Goal: Transaction & Acquisition: Purchase product/service

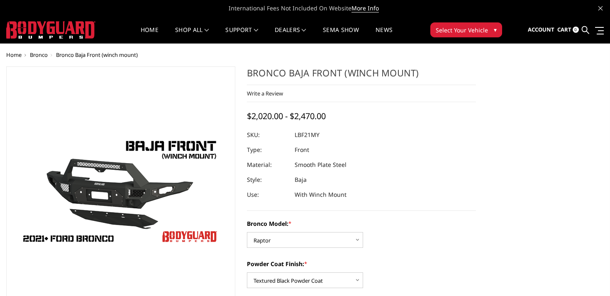
select select "4013"
select select "4015"
select select "4016"
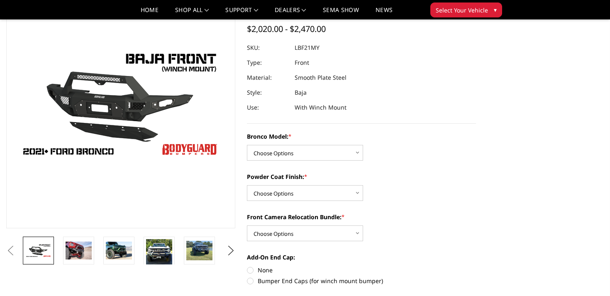
scroll to position [49, 0]
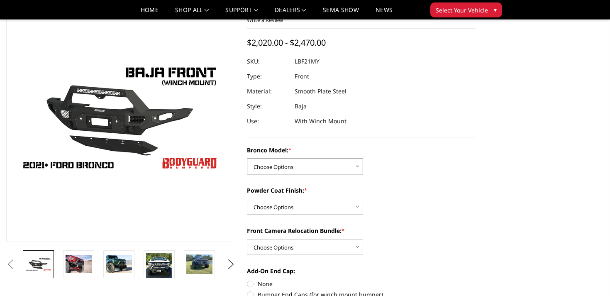
click at [323, 168] on select "Choose Options Base/Badlands/Wildtrak/etc. Raptor" at bounding box center [305, 167] width 116 height 16
select select "4013"
click at [247, 159] on select "Choose Options Base/Badlands/Wildtrak/etc. Raptor" at bounding box center [305, 167] width 116 height 16
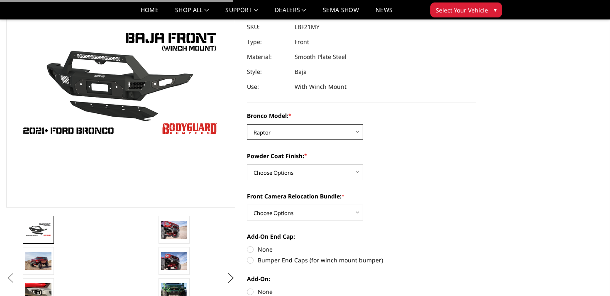
scroll to position [85, 0]
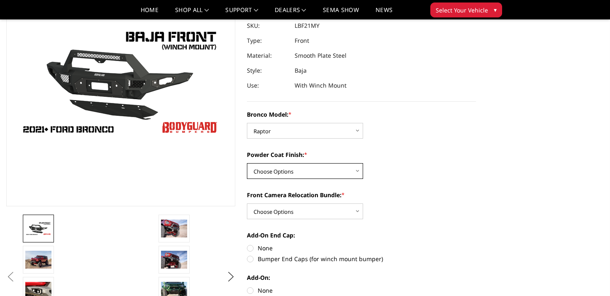
click at [320, 173] on select "Choose Options Bare Metal Textured Black Powder Coat" at bounding box center [305, 171] width 116 height 16
select select "4015"
click at [247, 163] on select "Choose Options Bare Metal Textured Black Powder Coat" at bounding box center [305, 171] width 116 height 16
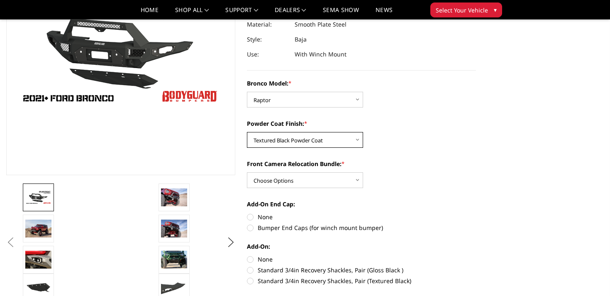
scroll to position [116, 0]
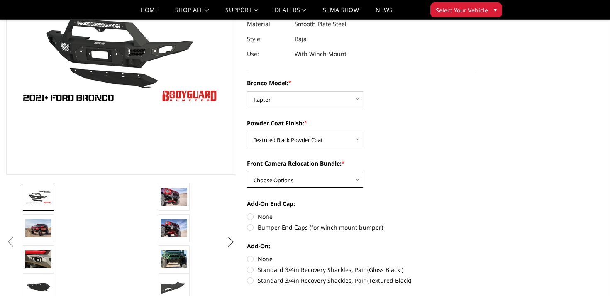
click at [320, 178] on select "Choose Options With Front Camera Relocation (Harness and Pod) Without Front Cam…" at bounding box center [305, 180] width 116 height 16
select select "4016"
click at [247, 172] on select "Choose Options With Front Camera Relocation (Harness and Pod) Without Front Cam…" at bounding box center [305, 180] width 116 height 16
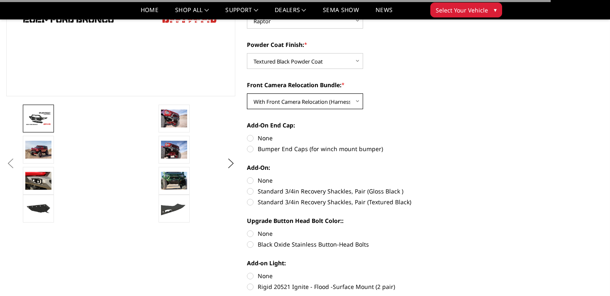
scroll to position [197, 0]
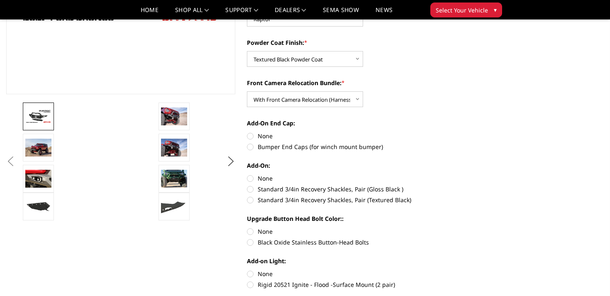
click at [317, 148] on label "Bumper End Caps (for winch mount bumper)" at bounding box center [361, 146] width 229 height 9
click at [476, 132] on input "Bumper End Caps (for winch mount bumper)" at bounding box center [476, 132] width 0 height 0
radio input "true"
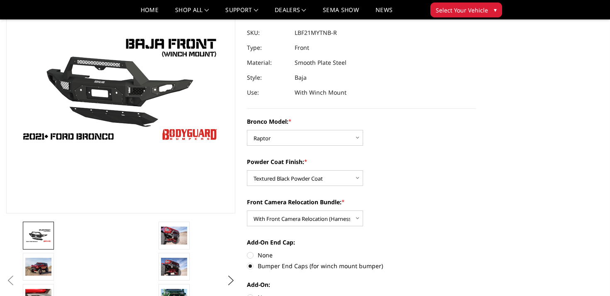
scroll to position [79, 0]
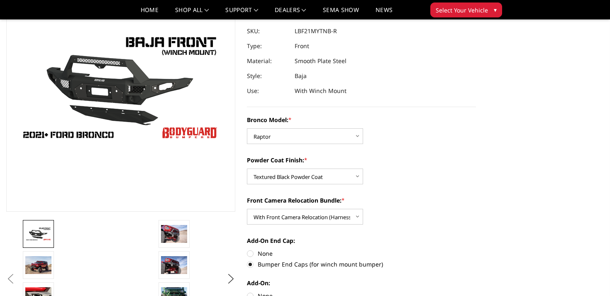
click at [266, 253] on label "None" at bounding box center [361, 253] width 229 height 9
click at [247, 249] on input "None" at bounding box center [247, 249] width 0 height 0
radio input "true"
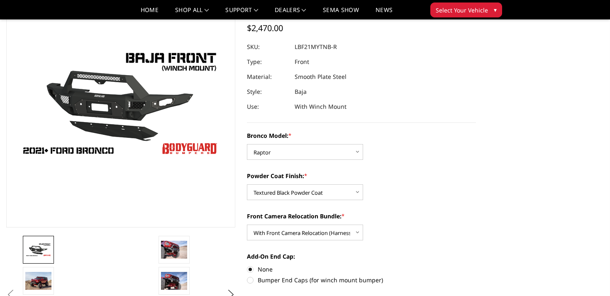
scroll to position [64, 0]
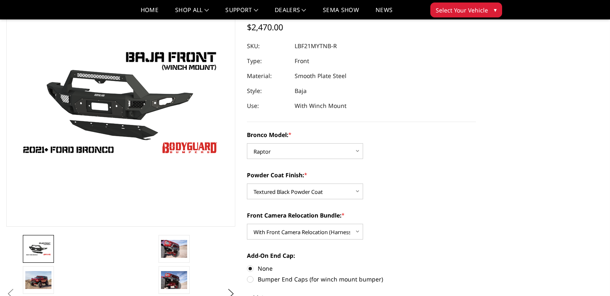
click at [269, 283] on label "Bumper End Caps (for winch mount bumper)" at bounding box center [361, 279] width 229 height 9
click at [476, 264] on input "Bumper End Caps (for winch mount bumper)" at bounding box center [476, 264] width 0 height 0
radio input "true"
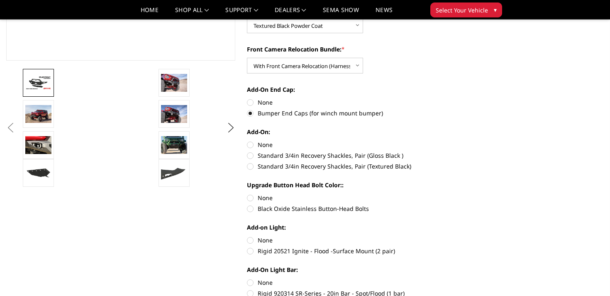
scroll to position [237, 0]
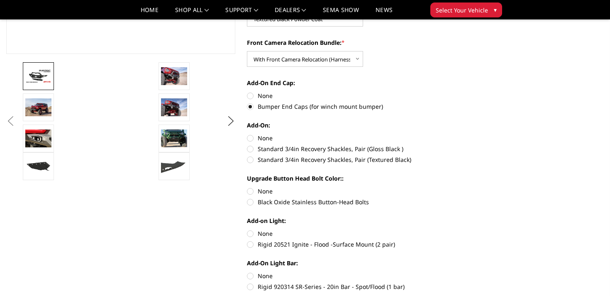
click at [349, 162] on label "Standard 3/4in Recovery Shackles, Pair (Textured Black)" at bounding box center [361, 159] width 229 height 9
click at [476, 145] on input "Standard 3/4in Recovery Shackles, Pair (Textured Black)" at bounding box center [476, 144] width 0 height 0
radio input "true"
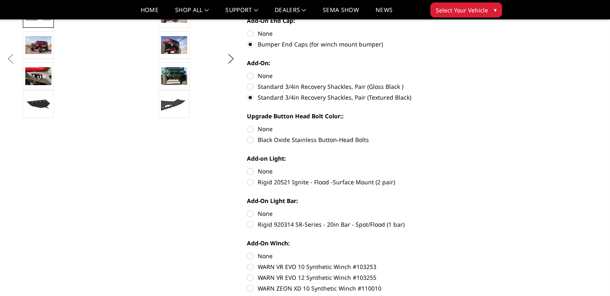
scroll to position [301, 0]
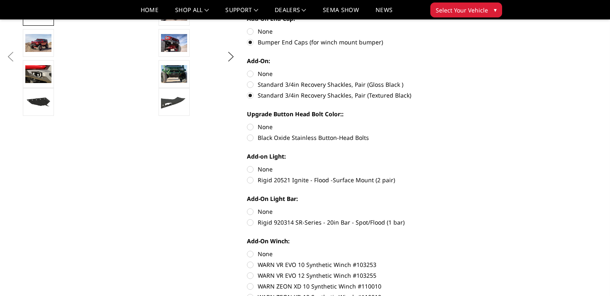
click at [354, 140] on label "Black Oxide Stainless Button-Head Bolts" at bounding box center [361, 137] width 229 height 9
click at [476, 123] on input "Black Oxide Stainless Button-Head Bolts" at bounding box center [476, 122] width 0 height 0
radio input "true"
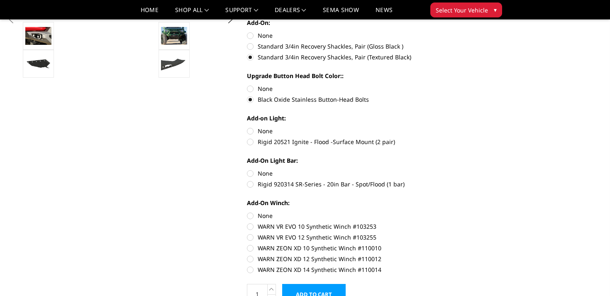
scroll to position [340, 0]
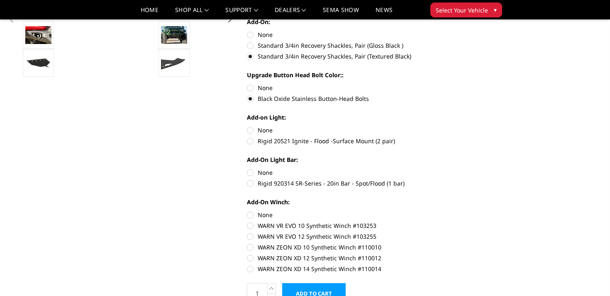
click at [337, 143] on label "Rigid 20521 Ignite - Flood -Surface Mount (2 pair)" at bounding box center [361, 141] width 229 height 9
click at [476, 126] on input "Rigid 20521 Ignite - Flood -Surface Mount (2 pair)" at bounding box center [476, 126] width 0 height 0
radio input "true"
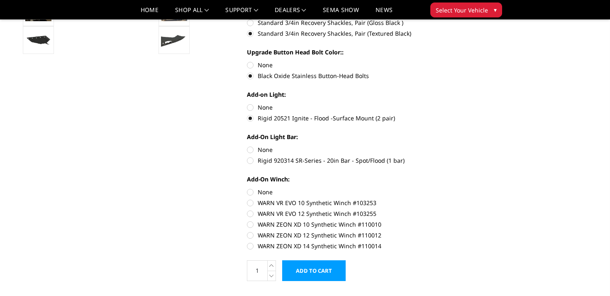
click at [329, 161] on label "Rigid 920314 SR-Series - 20in Bar - Spot/Flood (1 bar)" at bounding box center [361, 160] width 229 height 9
click at [476, 146] on input "Rigid 920314 SR-Series - 20in Bar - Spot/Flood (1 bar)" at bounding box center [476, 145] width 0 height 0
radio input "true"
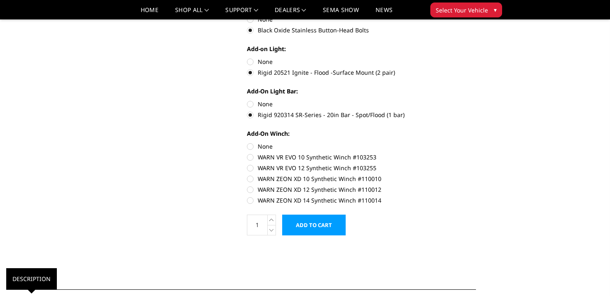
scroll to position [409, 0]
click at [303, 169] on label "WARN VR EVO 12 Synthetic Winch #103255" at bounding box center [361, 167] width 229 height 9
click at [476, 153] on input "WARN VR EVO 12 Synthetic Winch #103255" at bounding box center [476, 152] width 0 height 0
radio input "true"
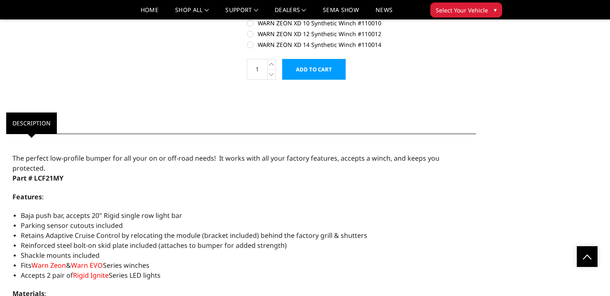
scroll to position [411, 0]
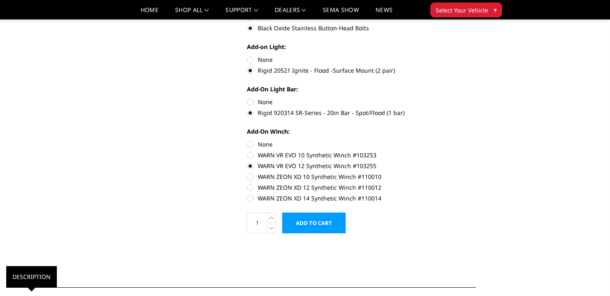
drag, startPoint x: 256, startPoint y: 165, endPoint x: 327, endPoint y: 165, distance: 71.4
click at [327, 165] on label "WARN VR EVO 12 Synthetic Winch #103255" at bounding box center [361, 165] width 229 height 9
click at [476, 151] on input "WARN VR EVO 12 Synthetic Winch #103255" at bounding box center [476, 151] width 0 height 0
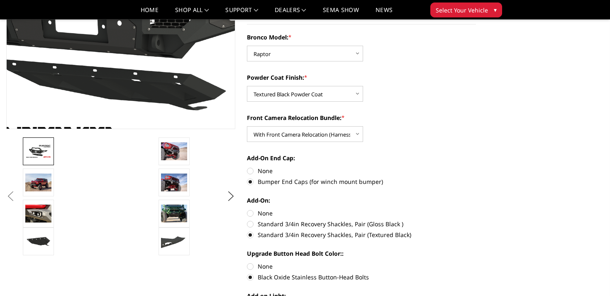
scroll to position [247, 0]
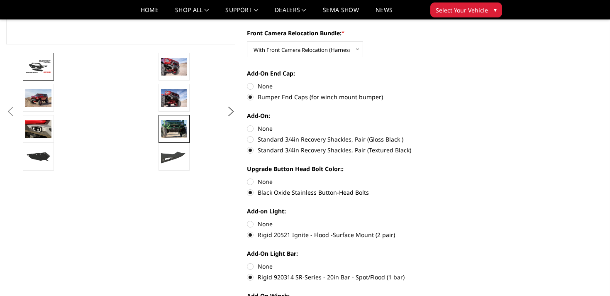
click at [173, 123] on img at bounding box center [174, 128] width 26 height 17
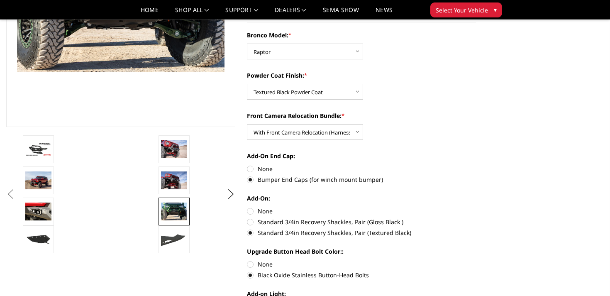
scroll to position [137, 0]
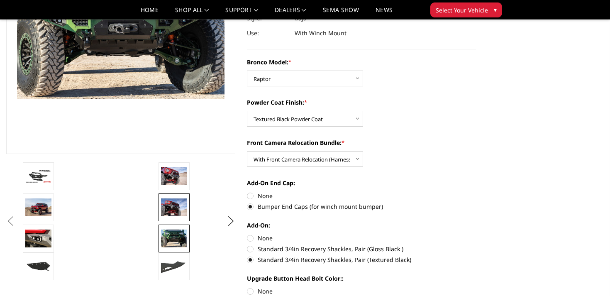
click at [169, 210] on img at bounding box center [174, 206] width 26 height 17
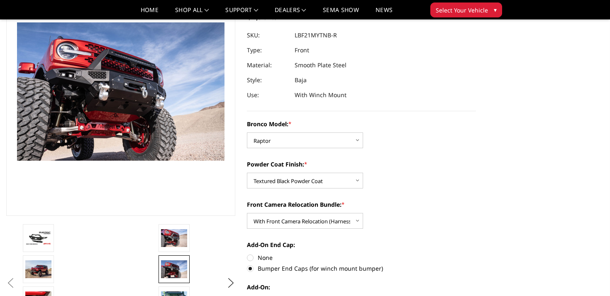
scroll to position [75, 0]
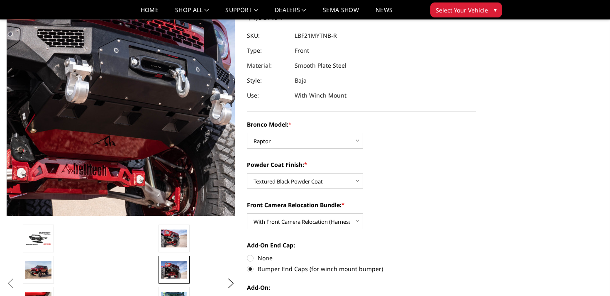
click at [121, 119] on img at bounding box center [121, 81] width 531 height 354
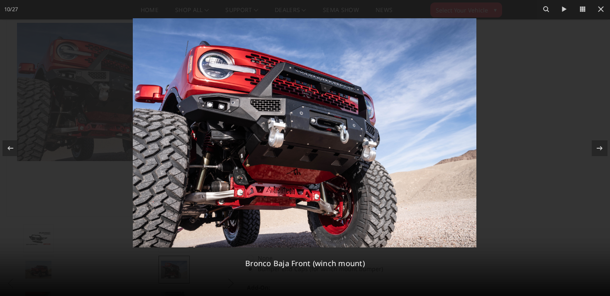
click at [537, 179] on div at bounding box center [305, 148] width 610 height 296
